Goal: Task Accomplishment & Management: Use online tool/utility

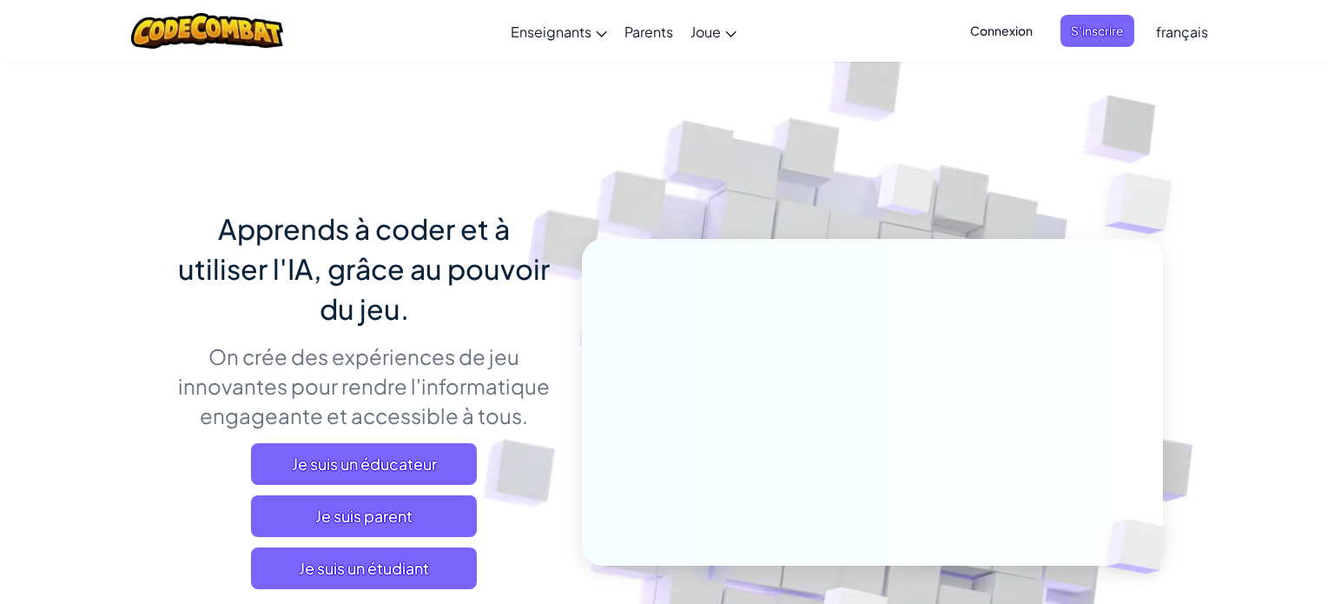
scroll to position [44, 0]
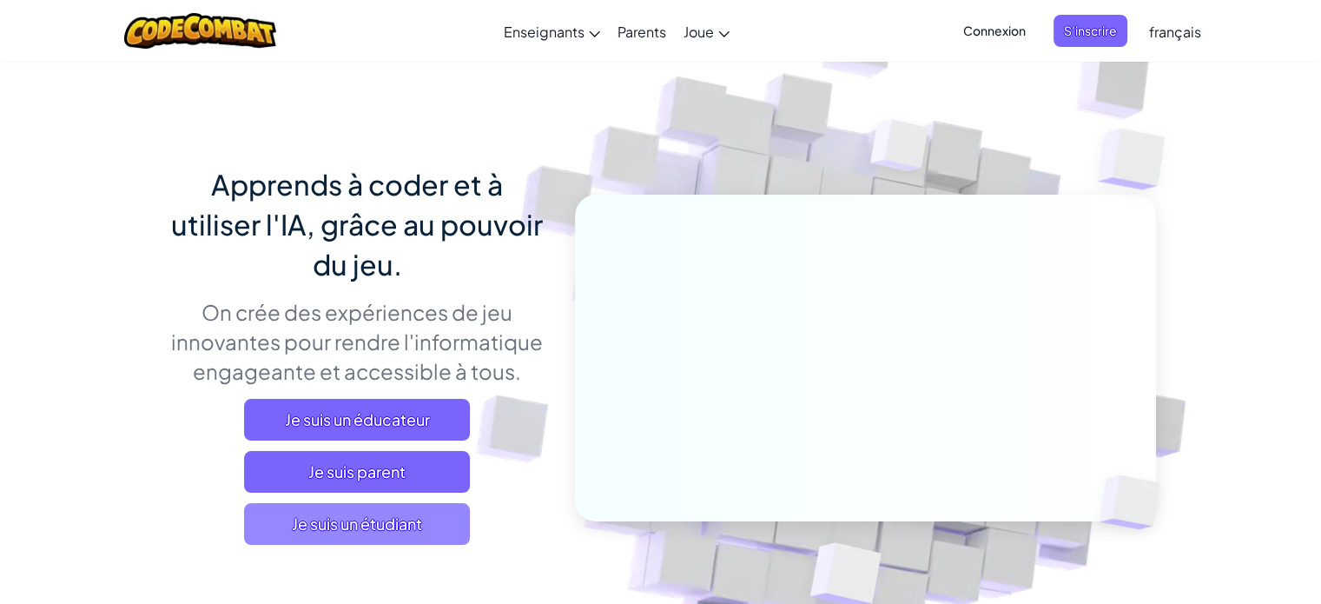
click at [415, 513] on span "Je suis un étudiant" at bounding box center [357, 524] width 226 height 42
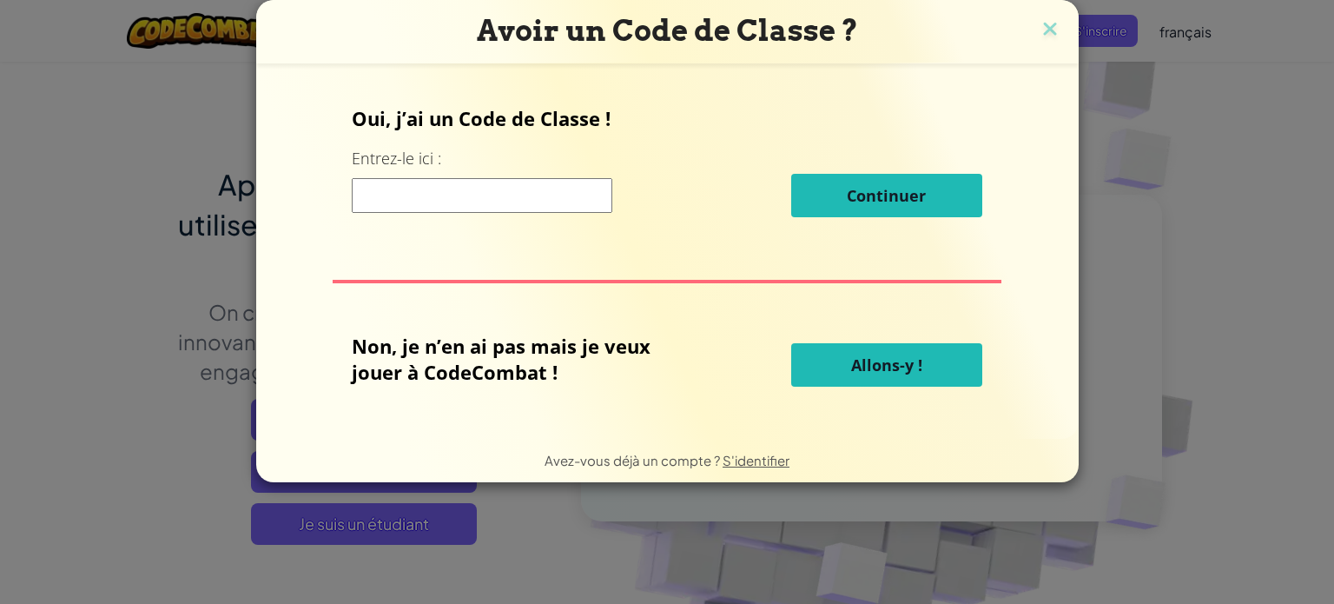
click at [819, 375] on button "Allons-y !" at bounding box center [886, 364] width 191 height 43
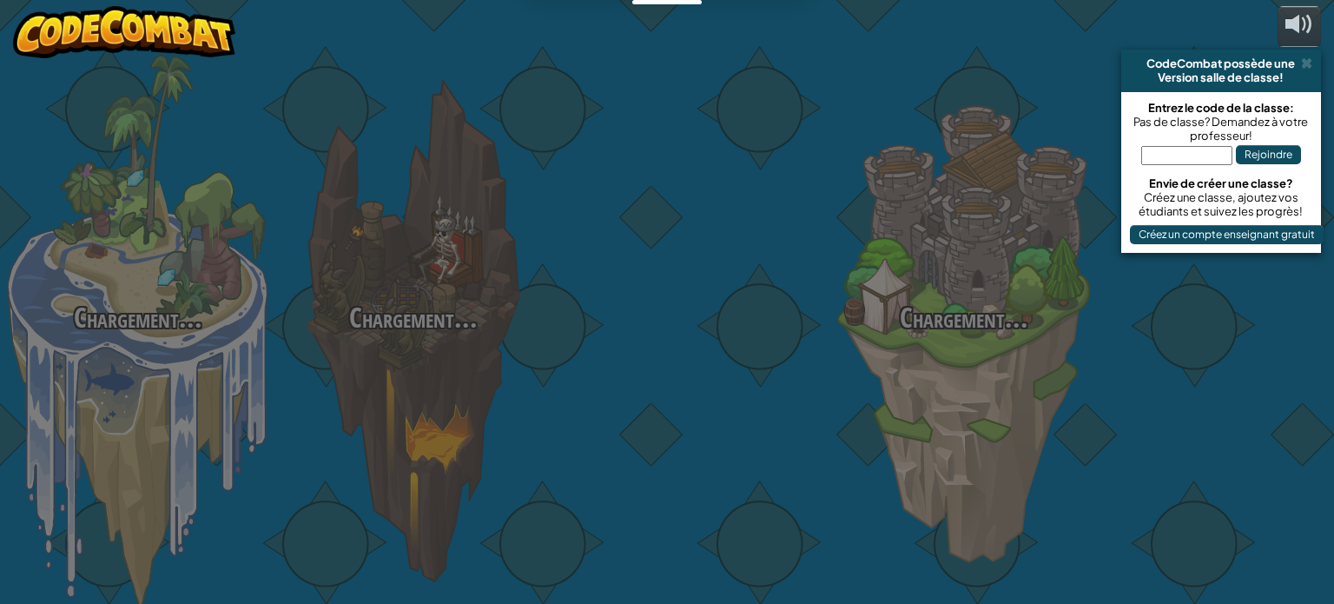
select select "fr"
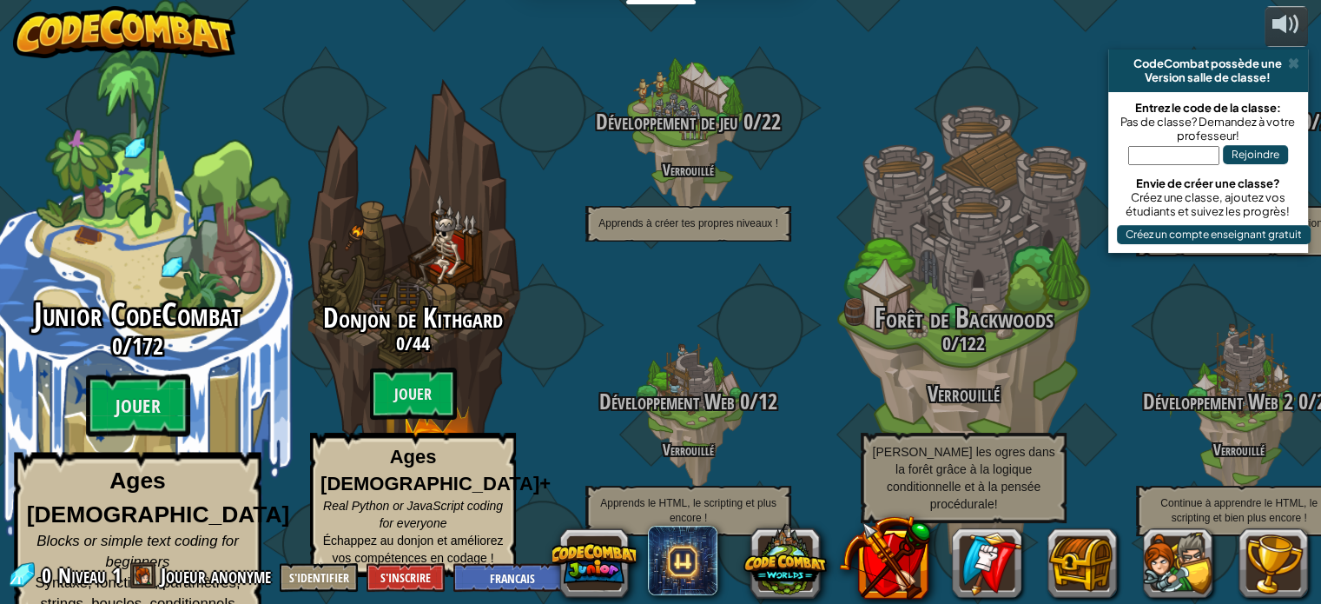
click at [188, 276] on div "Junior CodeCombat 0 / 172 Jouer Ages [DEMOGRAPHIC_DATA] Blocks or simple text c…" at bounding box center [137, 330] width 330 height 661
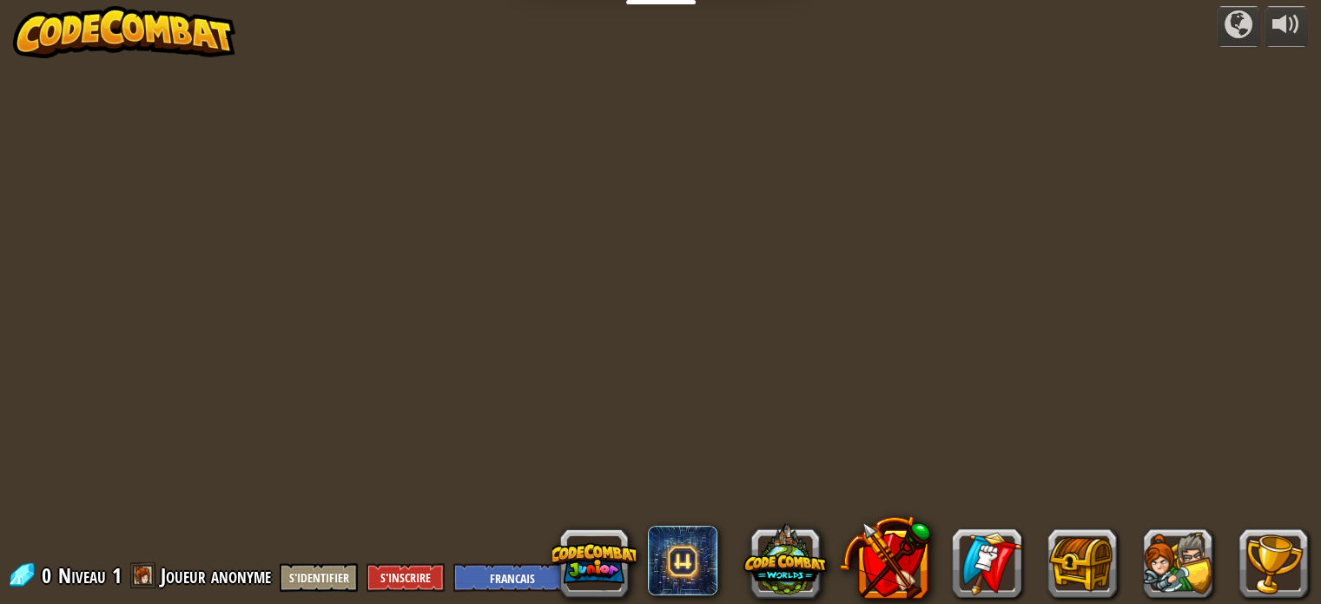
select select "fr"
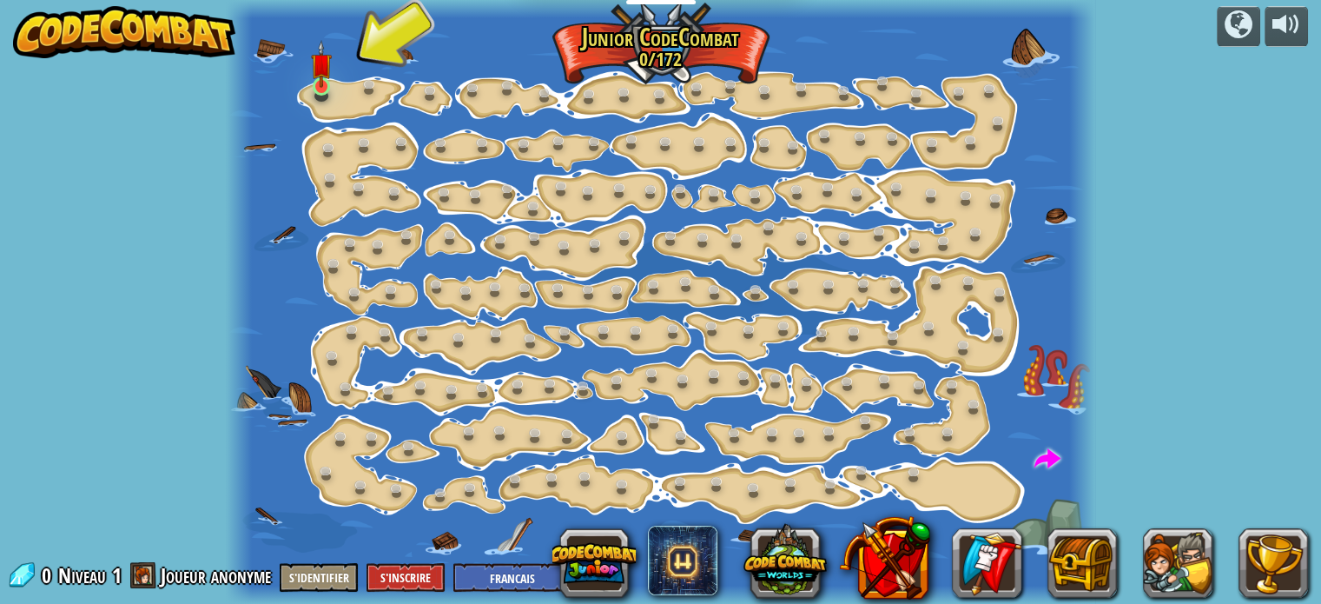
click at [323, 85] on img at bounding box center [321, 64] width 21 height 48
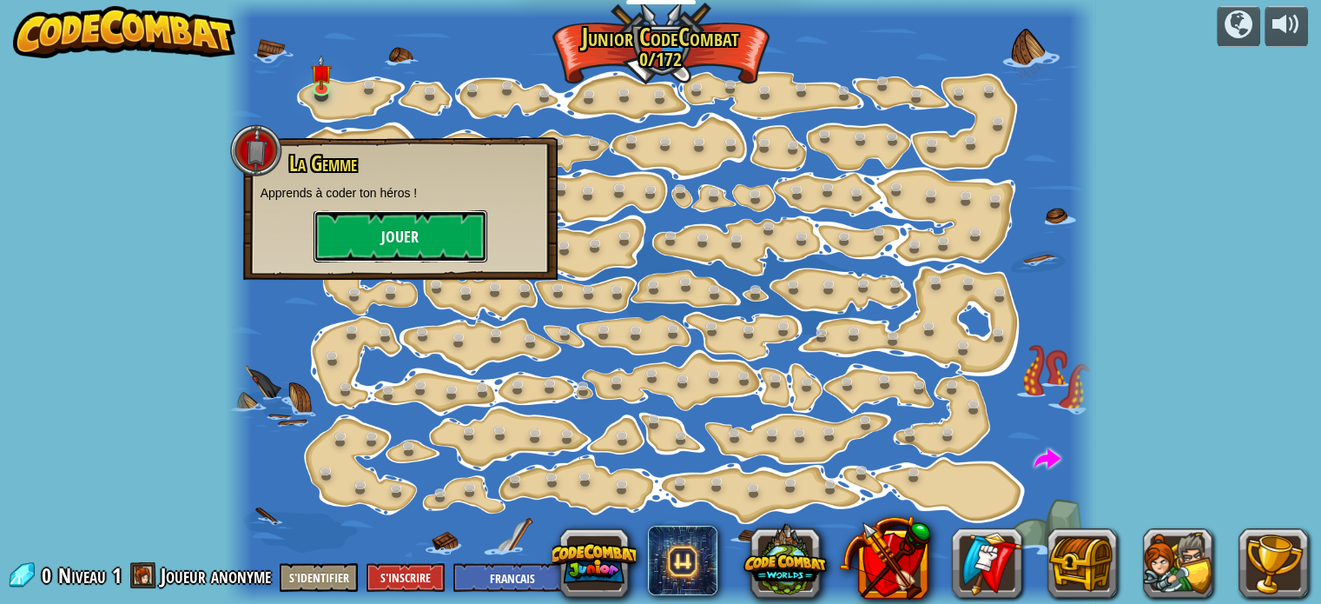
click at [393, 237] on button "Jouer" at bounding box center [401, 236] width 174 height 52
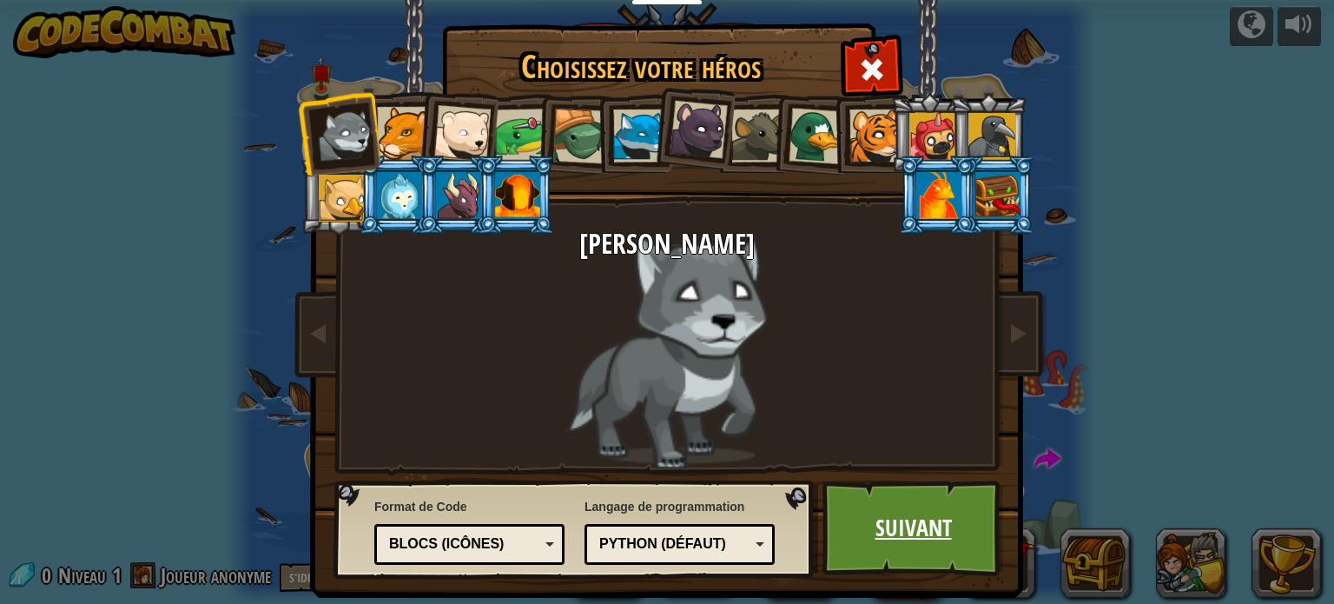
click at [886, 520] on link "Suivant" at bounding box center [913, 528] width 182 height 96
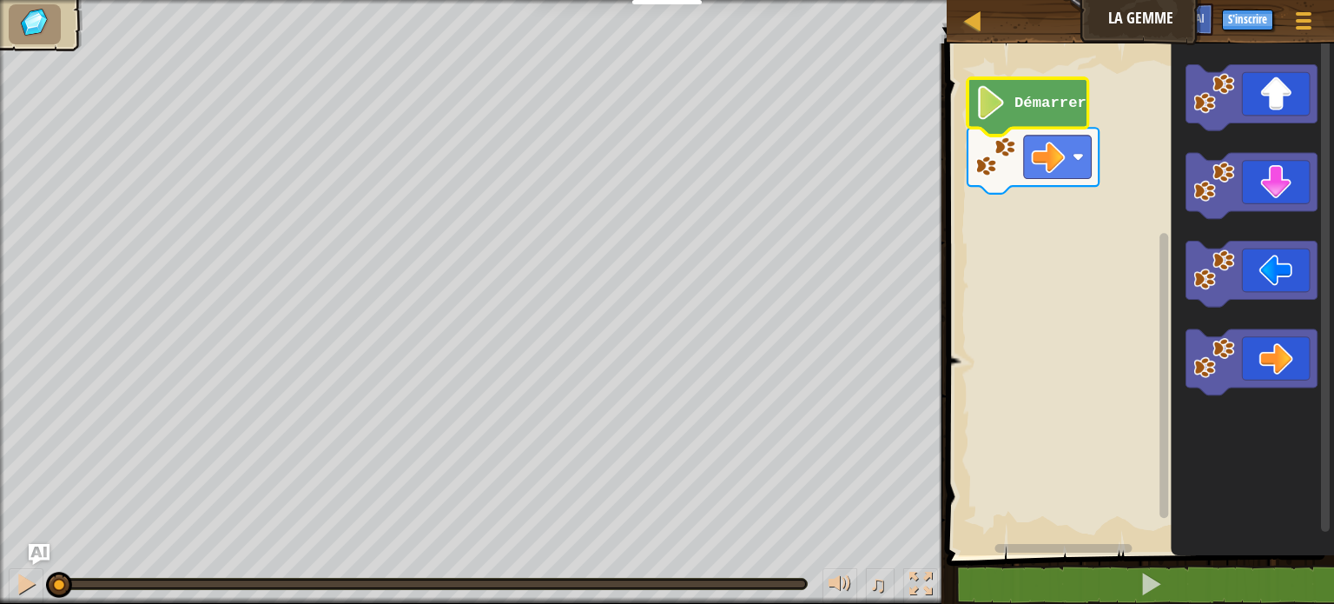
click at [1023, 108] on text "Démarrer" at bounding box center [1050, 103] width 72 height 17
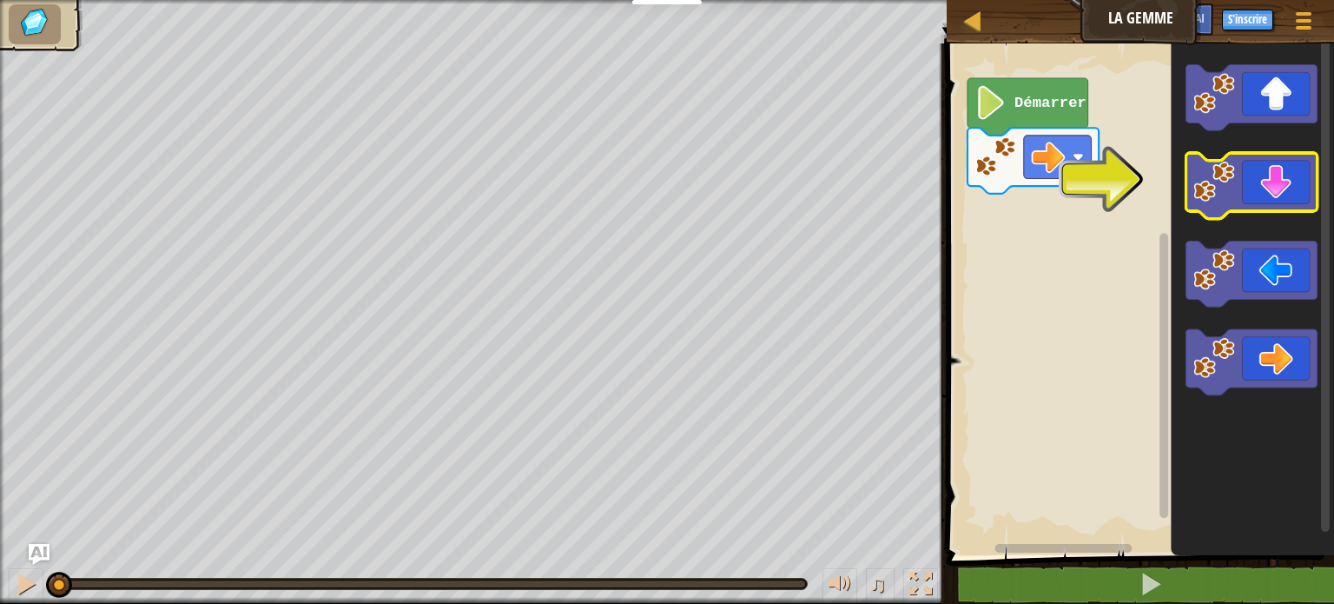
click at [1272, 197] on icon "Espace de travail de Blocky" at bounding box center [1251, 186] width 131 height 66
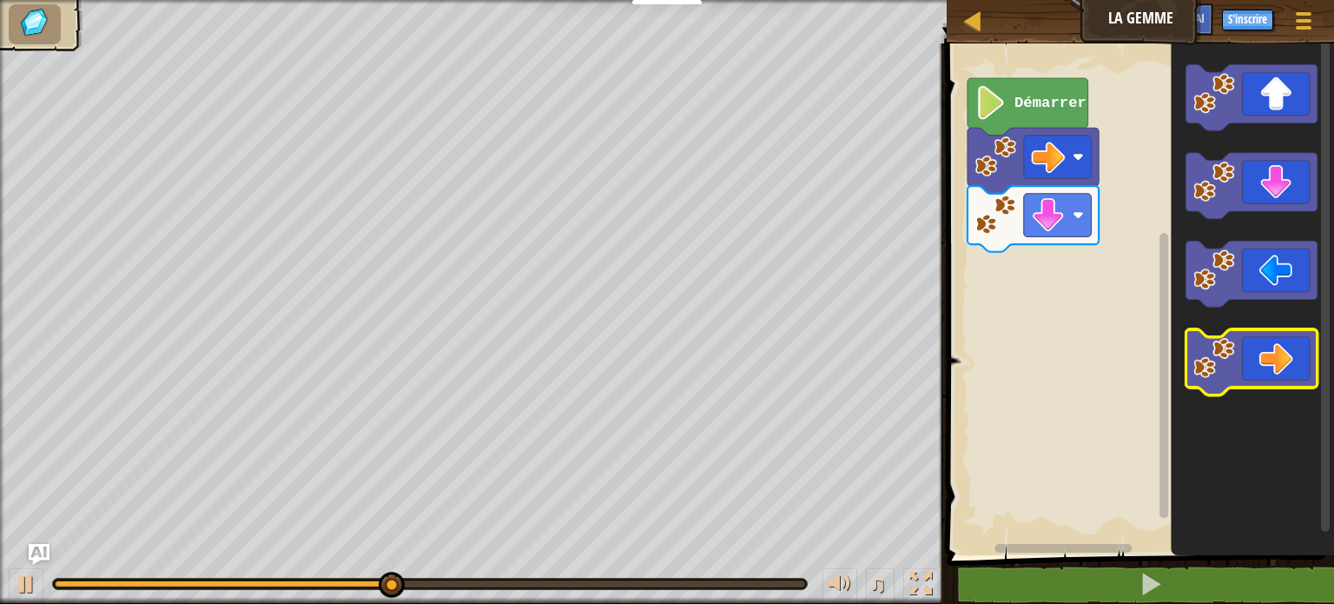
click at [1282, 381] on icon "Espace de travail de Blocky" at bounding box center [1251, 362] width 131 height 66
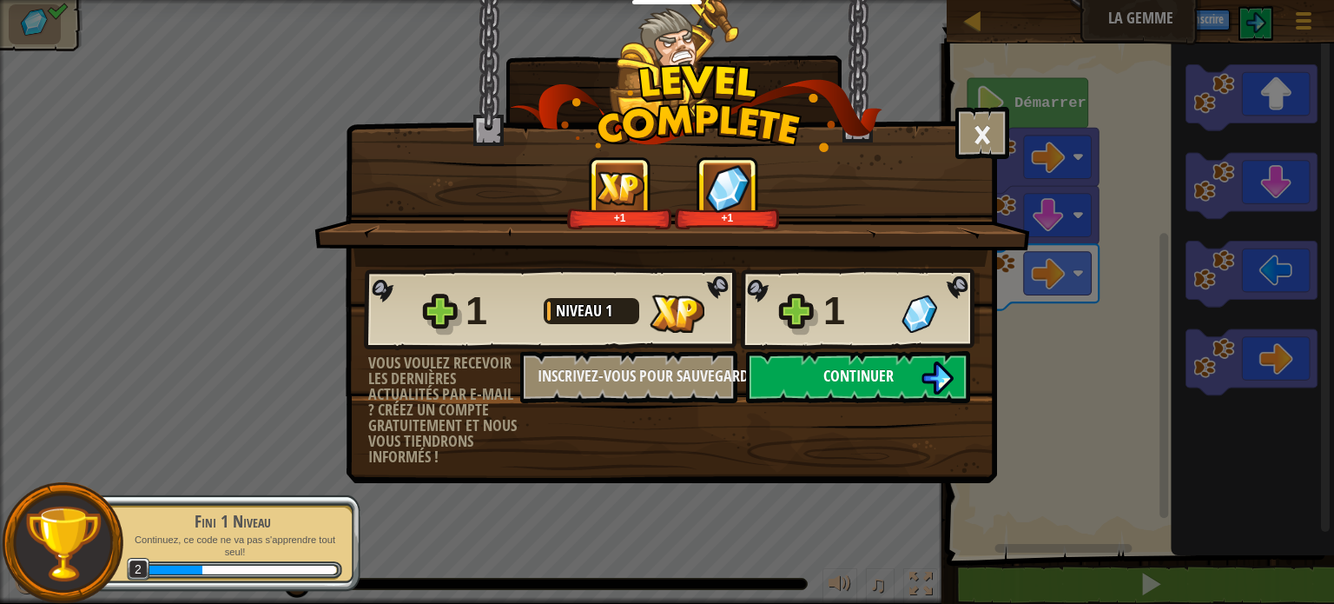
click at [921, 381] on img at bounding box center [937, 377] width 33 height 33
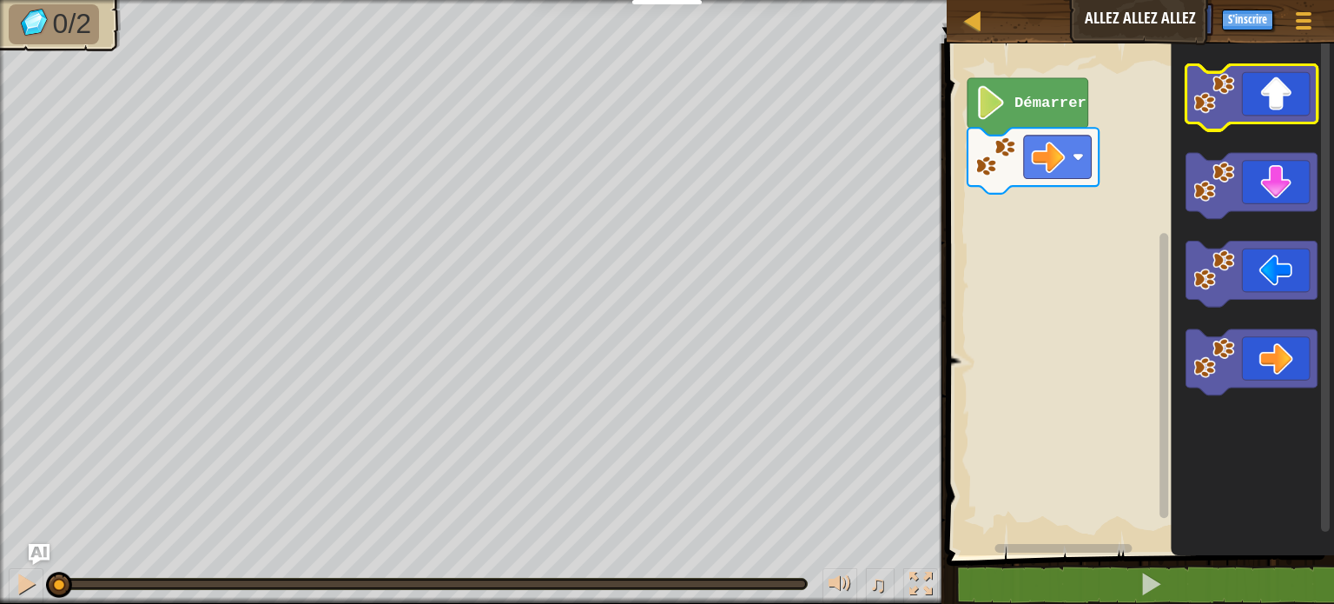
click at [1294, 109] on icon "Espace de travail de Blocky" at bounding box center [1251, 98] width 131 height 66
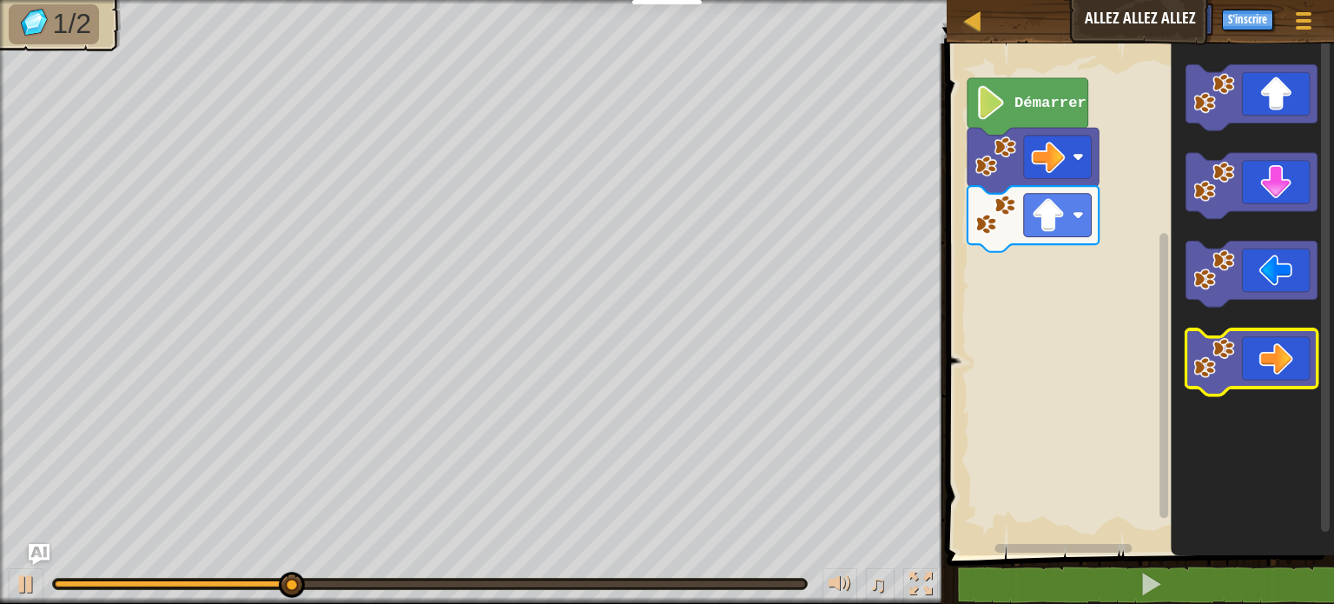
click at [1271, 380] on icon "Espace de travail de Blocky" at bounding box center [1251, 362] width 131 height 66
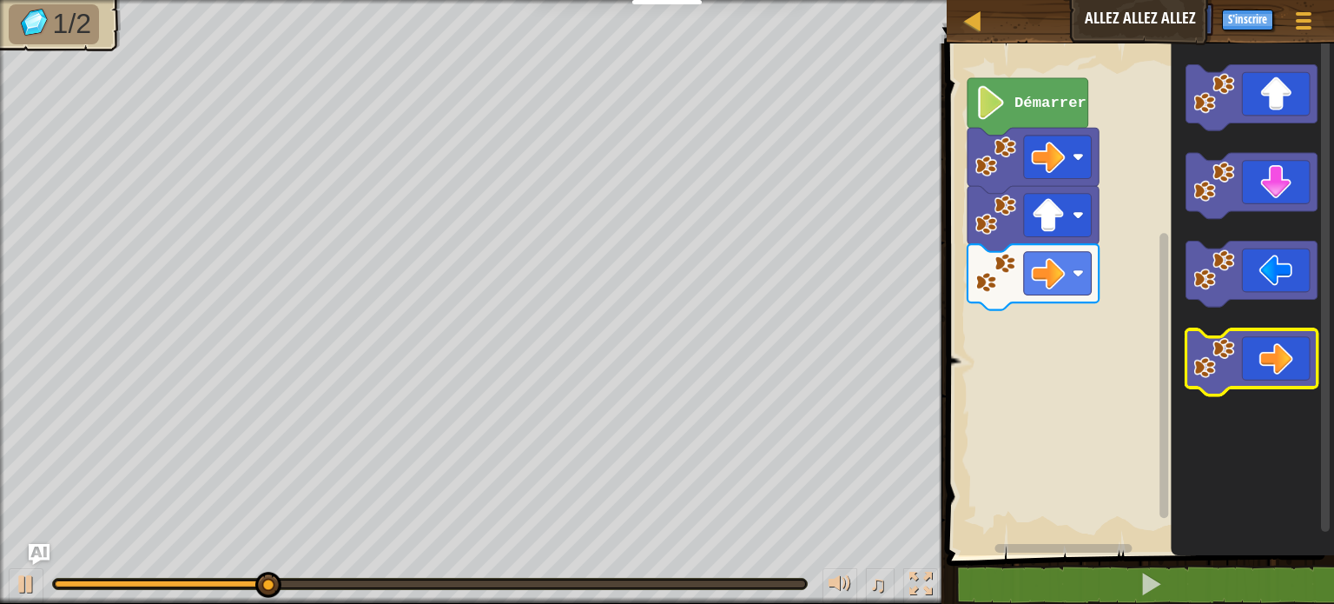
click at [1271, 380] on icon "Espace de travail de Blocky" at bounding box center [1251, 362] width 131 height 66
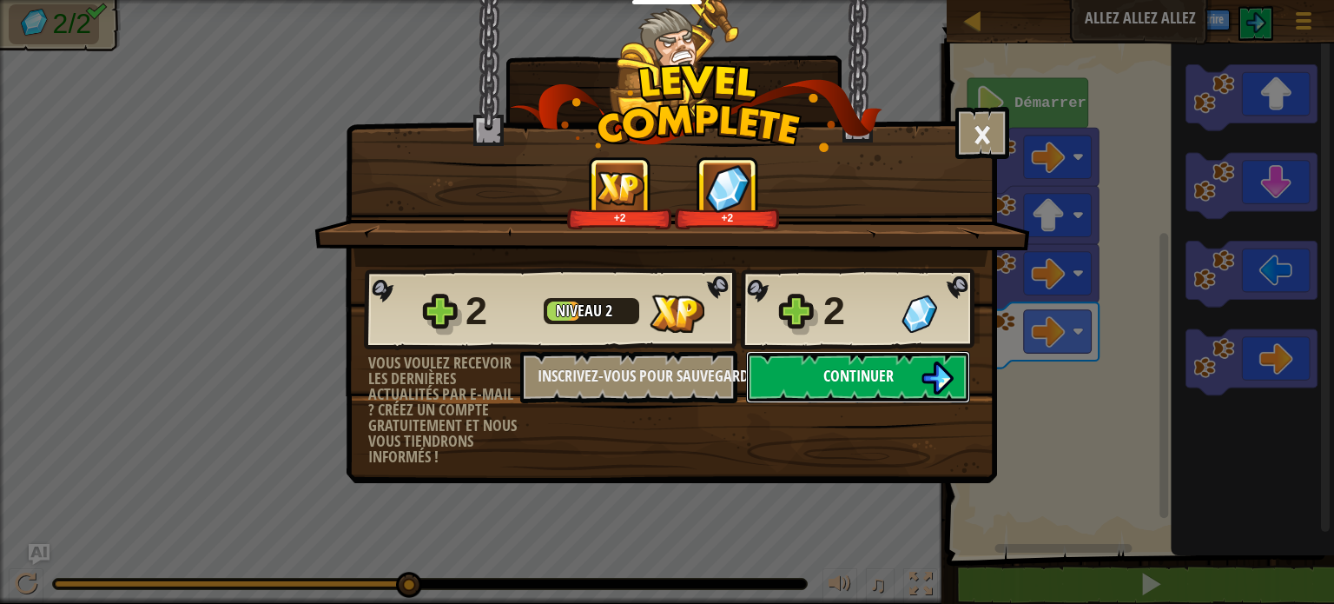
click at [775, 363] on button "Continuer" at bounding box center [858, 377] width 224 height 52
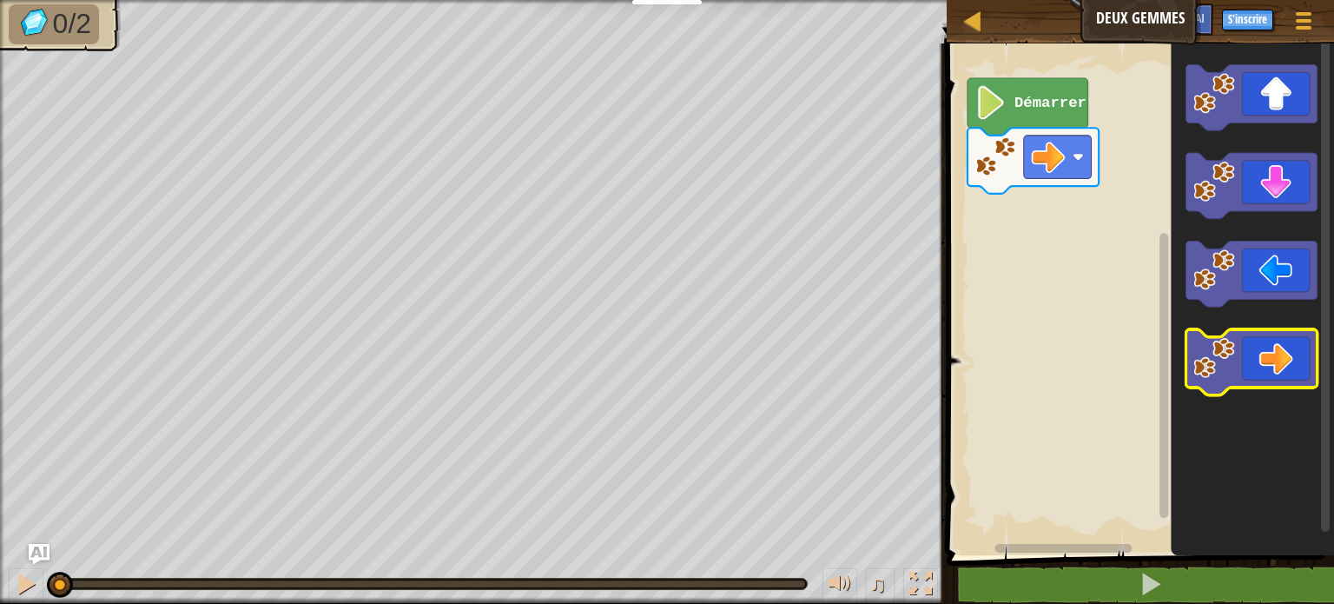
click at [1275, 343] on icon "Espace de travail de Blocky" at bounding box center [1251, 362] width 131 height 66
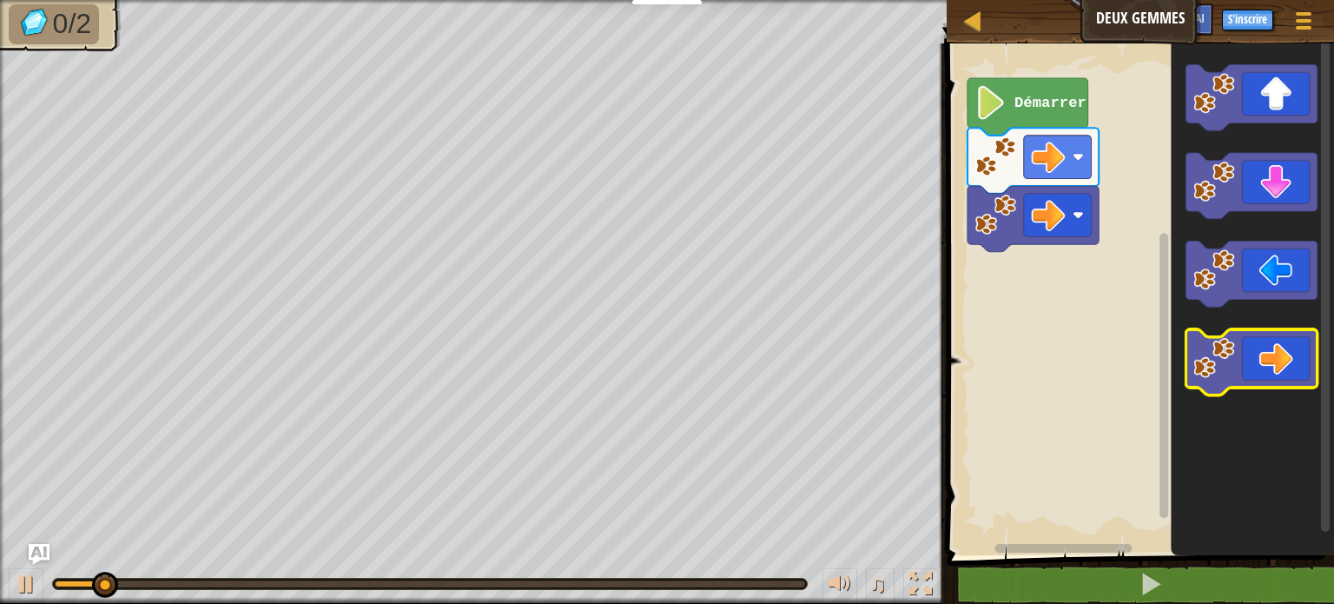
click at [1275, 343] on icon "Espace de travail de Blocky" at bounding box center [1251, 362] width 131 height 66
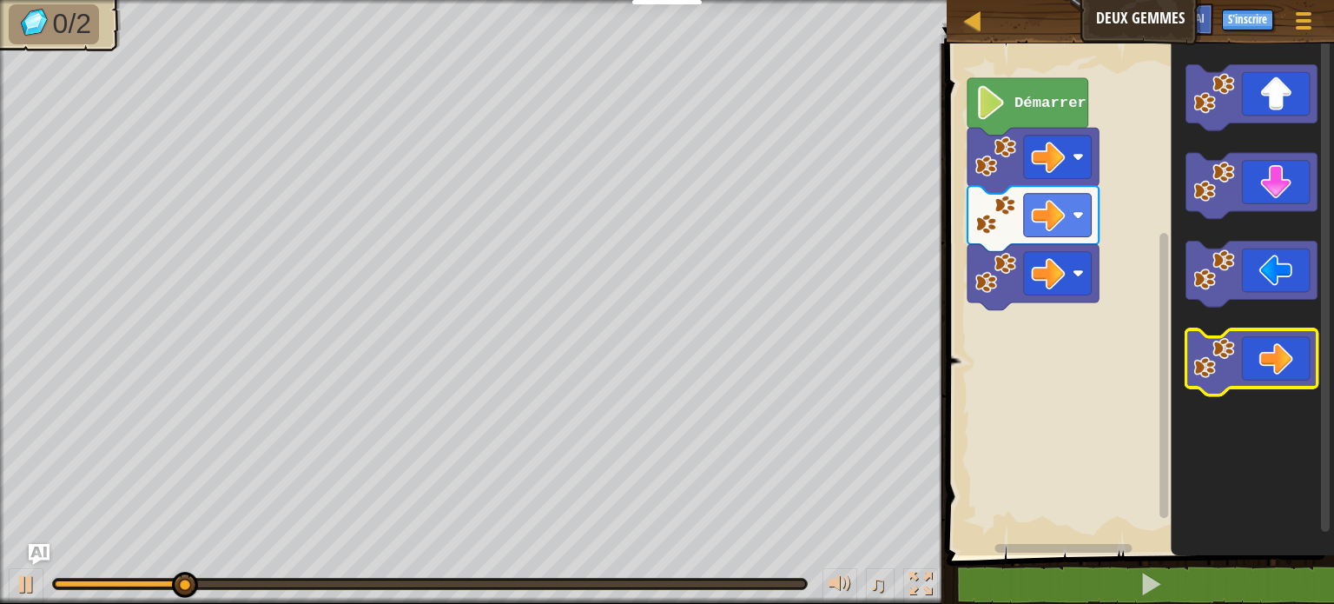
click at [1275, 343] on icon "Espace de travail de Blocky" at bounding box center [1251, 362] width 131 height 66
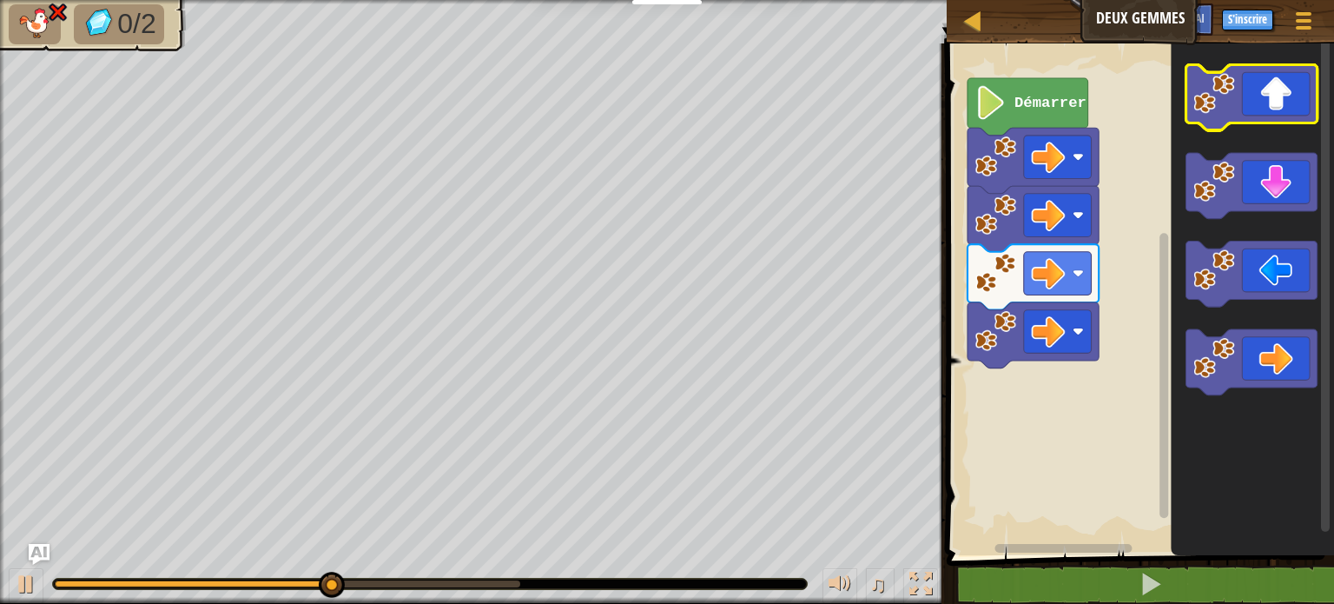
click at [1264, 93] on icon "Espace de travail de Blocky" at bounding box center [1251, 98] width 131 height 66
